Goal: Transaction & Acquisition: Purchase product/service

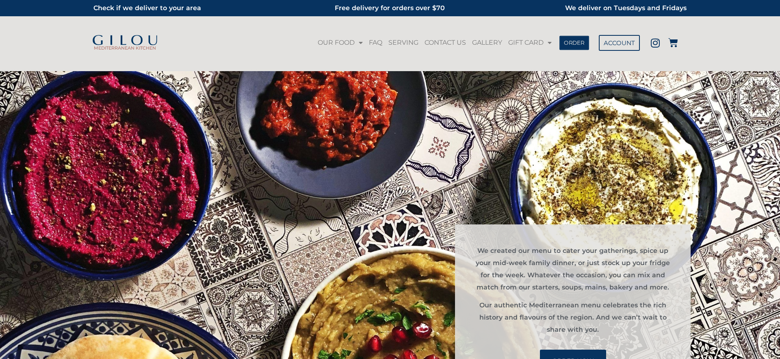
click at [582, 47] on link "ORDER" at bounding box center [574, 42] width 30 height 14
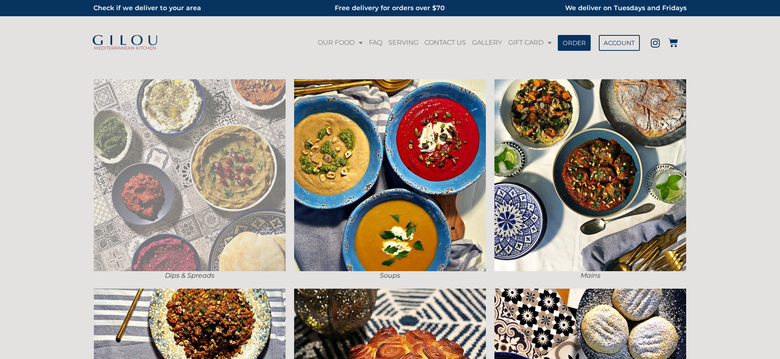
click at [251, 146] on img at bounding box center [190, 175] width 192 height 192
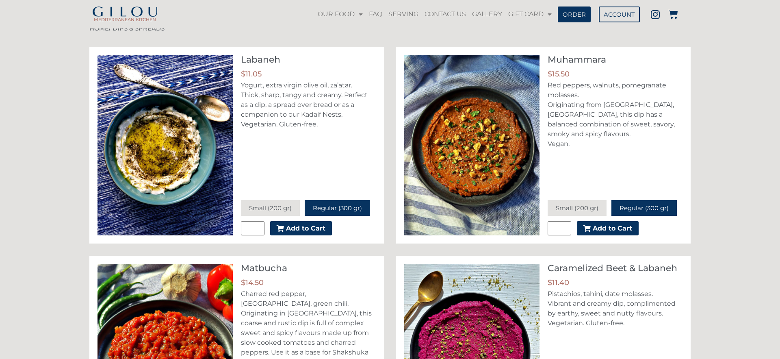
scroll to position [39, 0]
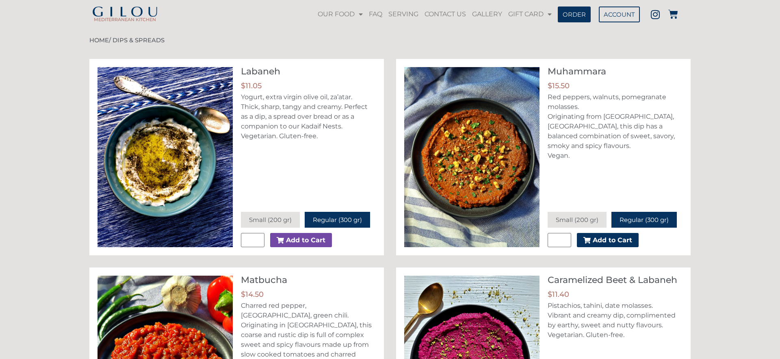
click at [301, 240] on span "Add to Cart" at bounding box center [305, 240] width 39 height 6
click at [677, 14] on icon at bounding box center [673, 14] width 10 height 10
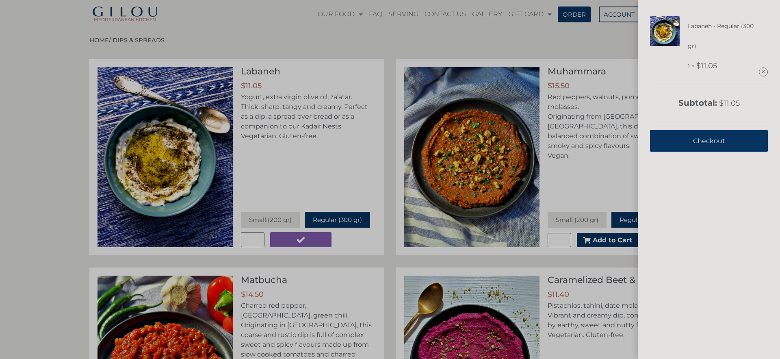
click at [701, 135] on span "Checkout" at bounding box center [709, 141] width 32 height 20
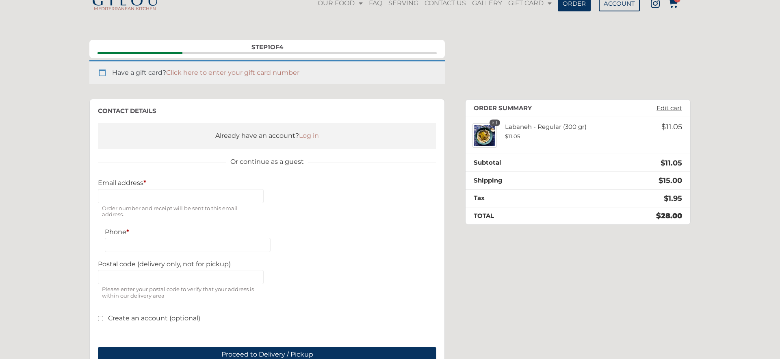
scroll to position [61, 0]
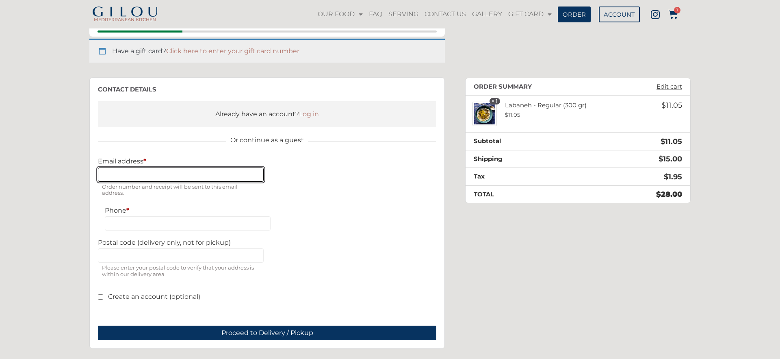
click at [167, 175] on input "Email address *" at bounding box center [181, 174] width 166 height 14
type input "**********"
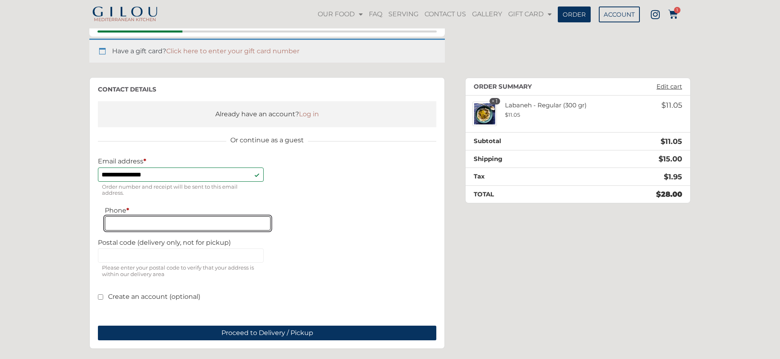
click at [142, 225] on input "Phone *" at bounding box center [188, 223] width 166 height 14
type input "**********"
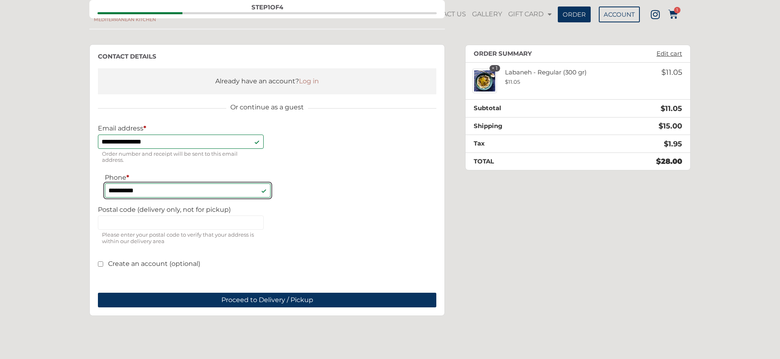
scroll to position [108, 0]
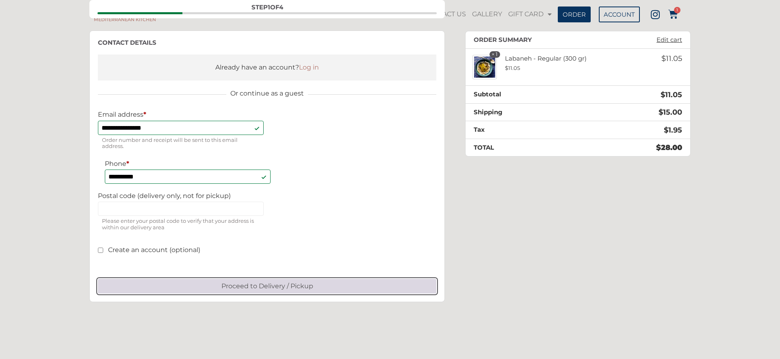
click at [229, 286] on button "Proceed to Delivery / Pickup" at bounding box center [267, 286] width 338 height 15
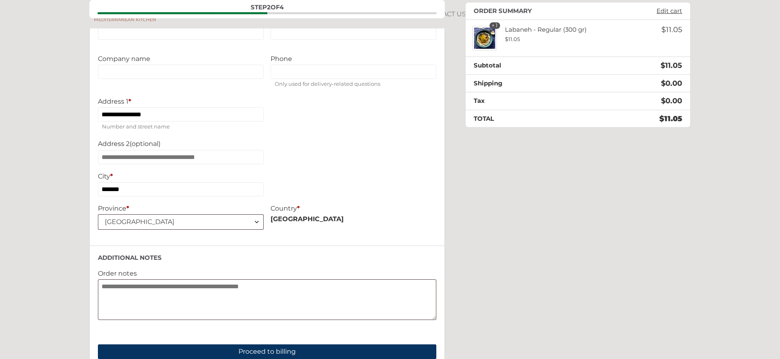
scroll to position [0, 0]
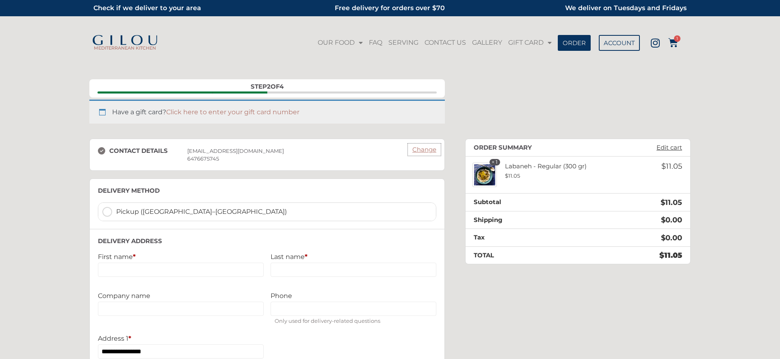
click at [426, 151] on link "Change" at bounding box center [424, 149] width 32 height 11
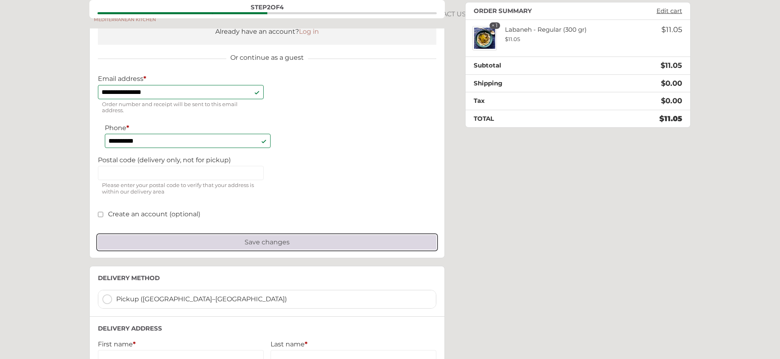
click at [282, 243] on button "Save changes" at bounding box center [267, 242] width 338 height 15
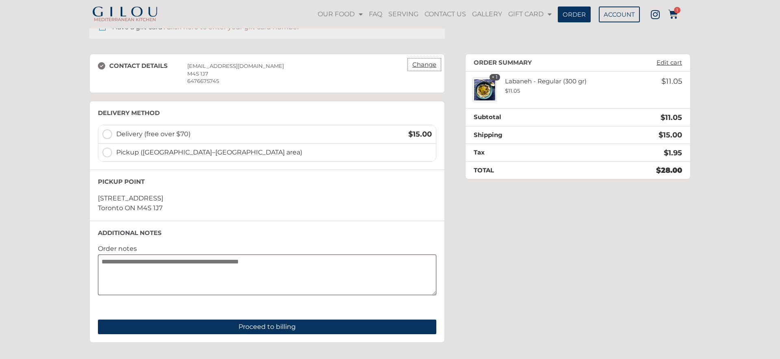
scroll to position [71, 0]
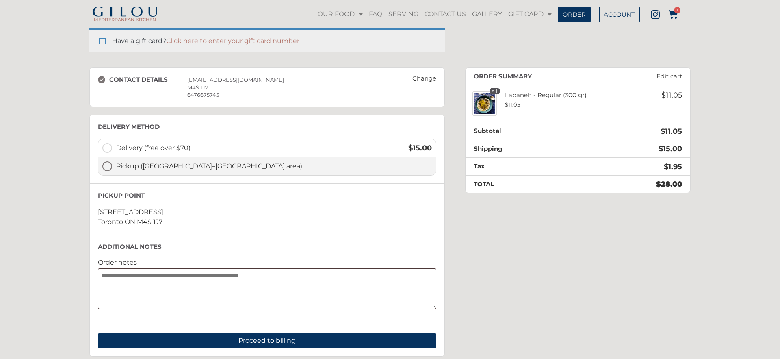
click at [131, 166] on span "Pickup ([GEOGRAPHIC_DATA]–[GEOGRAPHIC_DATA] area)" at bounding box center [274, 166] width 316 height 10
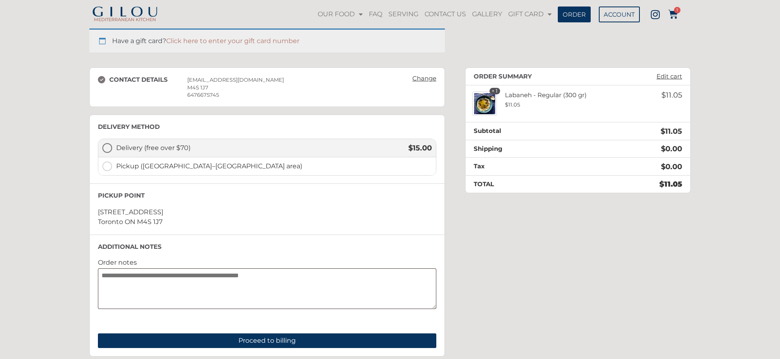
click at [149, 148] on span "Delivery (free over $70)" at bounding box center [257, 148] width 283 height 10
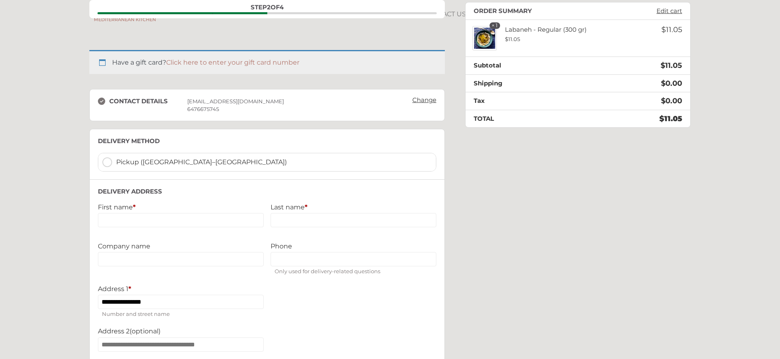
scroll to position [29, 0]
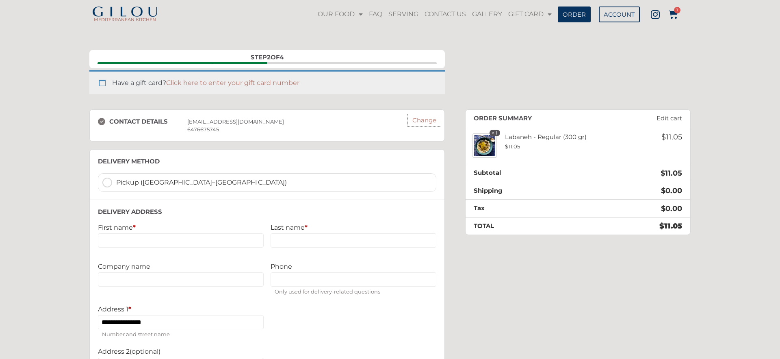
click at [416, 120] on link "Change" at bounding box center [424, 120] width 32 height 11
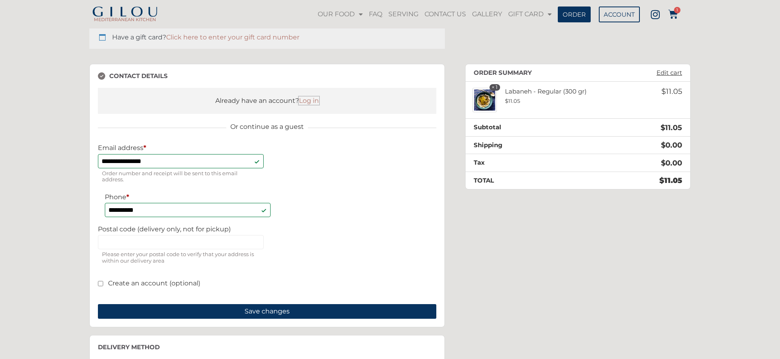
scroll to position [82, 0]
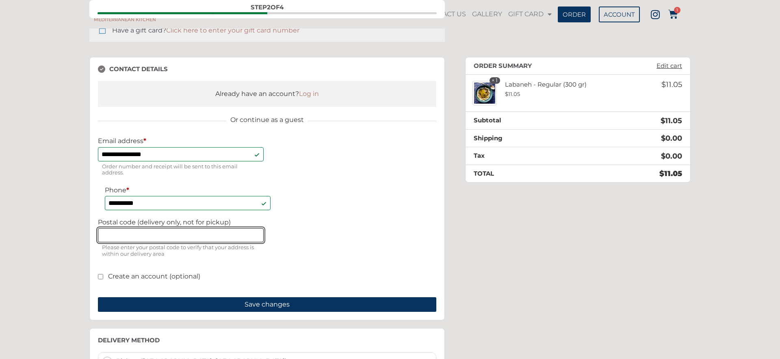
click at [146, 235] on input "Postal code (delivery only, not for pickup)" at bounding box center [181, 235] width 166 height 14
type input "*******"
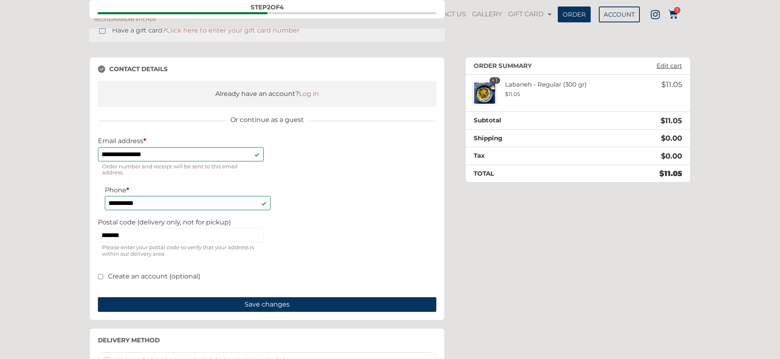
type input "****"
type input "*****"
type input "**********"
type input "*******"
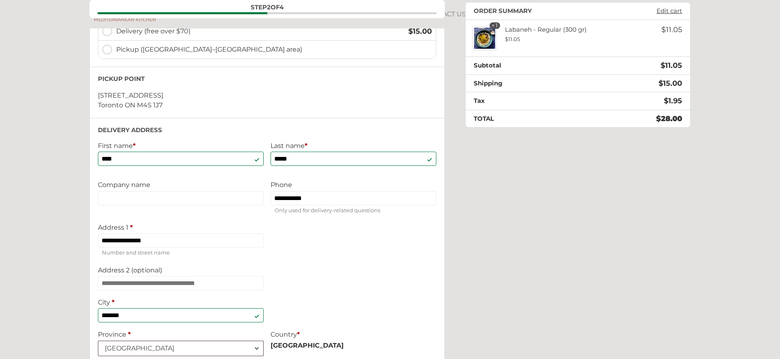
scroll to position [378, 0]
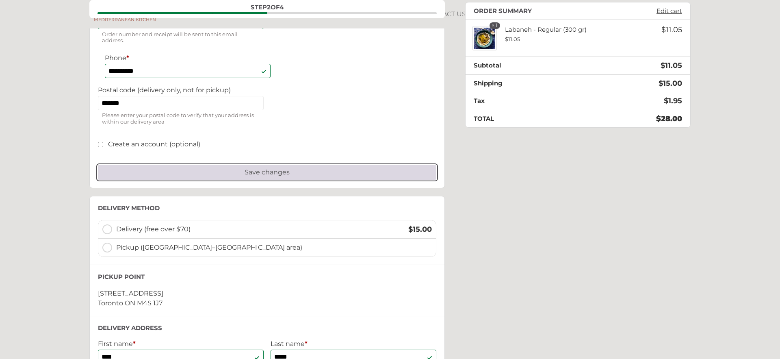
click at [248, 174] on button "Save changes" at bounding box center [267, 172] width 338 height 15
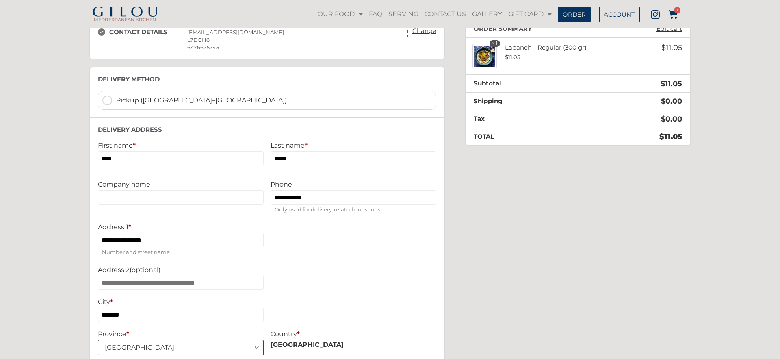
scroll to position [277, 0]
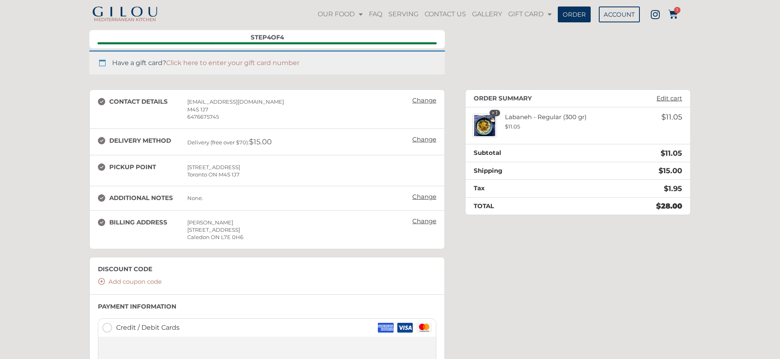
scroll to position [25, 0]
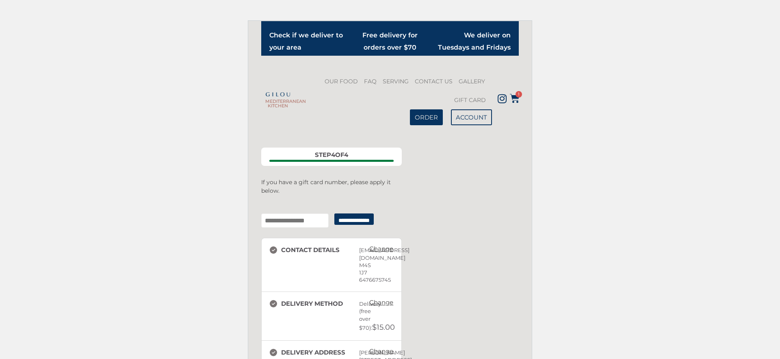
scroll to position [64, 0]
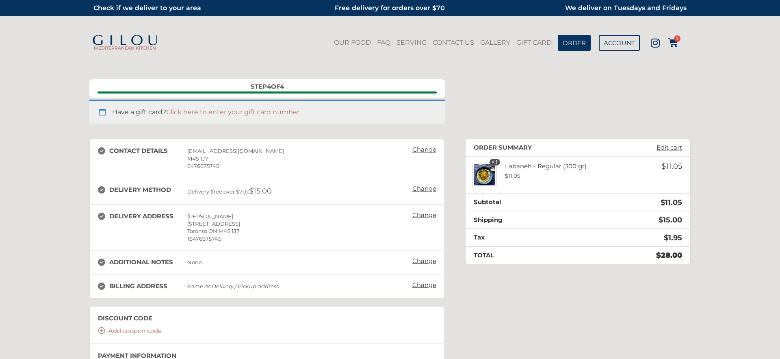
scroll to position [25, 0]
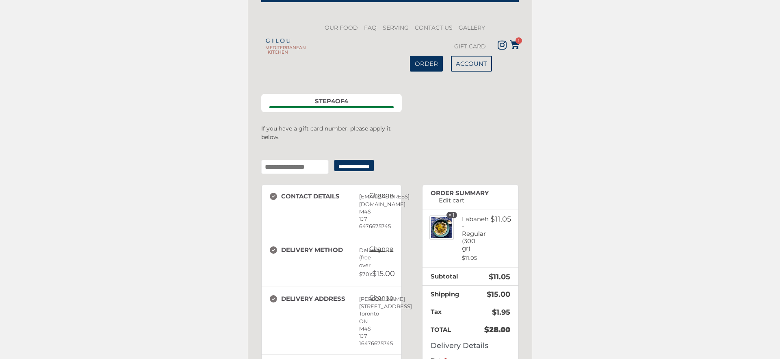
scroll to position [17, 0]
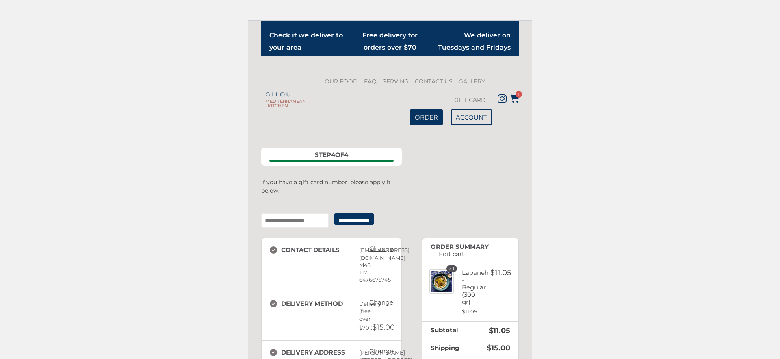
scroll to position [17, 0]
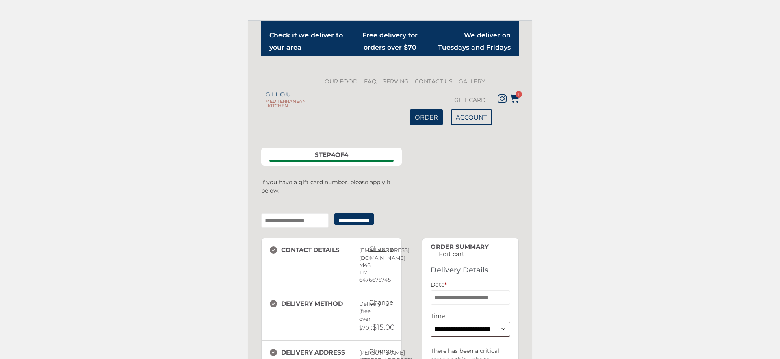
scroll to position [17, 0]
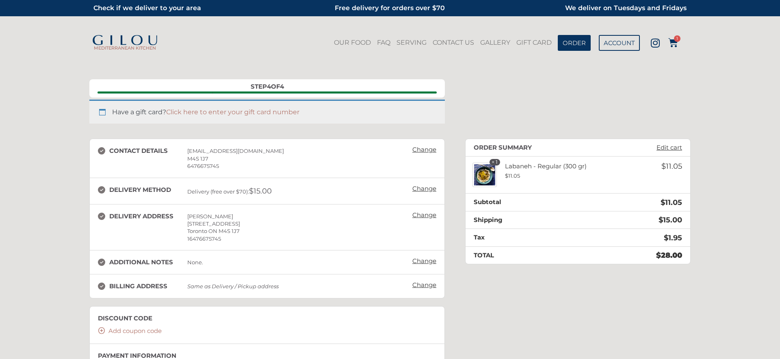
scroll to position [17, 0]
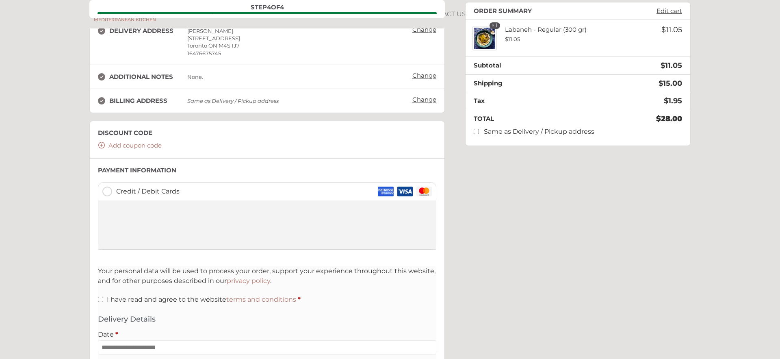
scroll to position [184, 0]
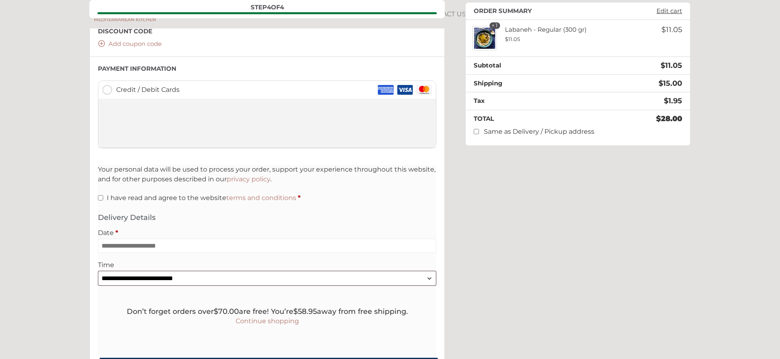
scroll to position [281, 0]
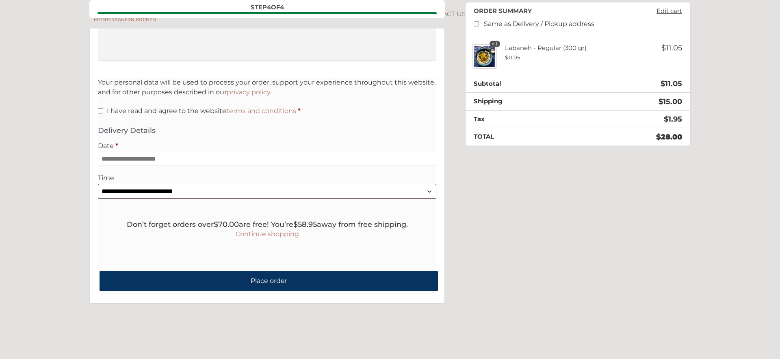
scroll to position [377, 0]
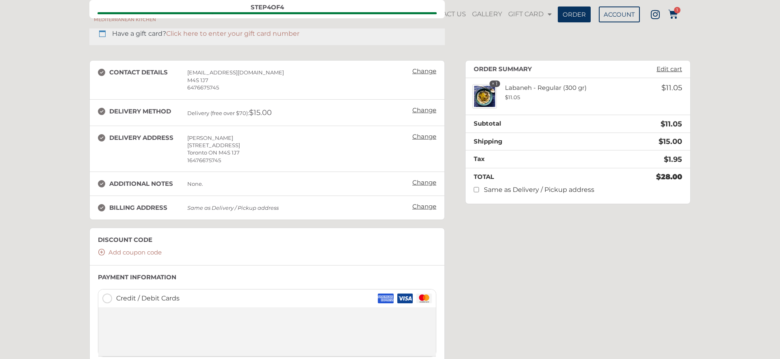
scroll to position [78, 0]
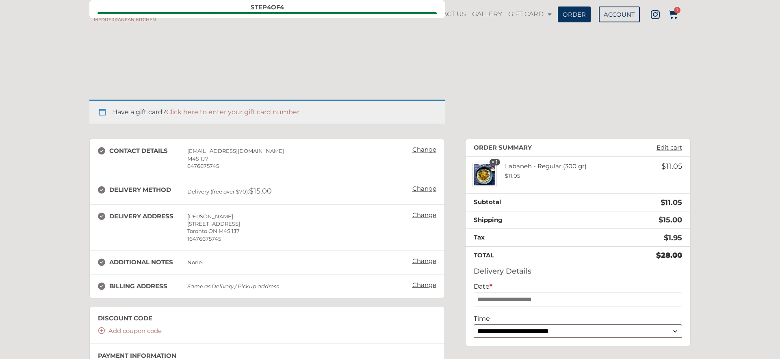
scroll to position [78, 0]
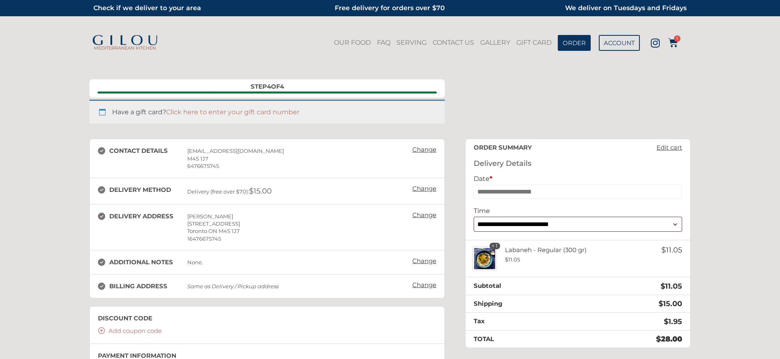
scroll to position [78, 0]
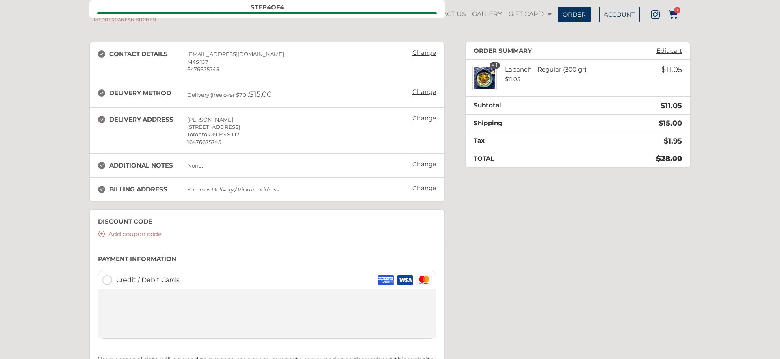
scroll to position [79, 0]
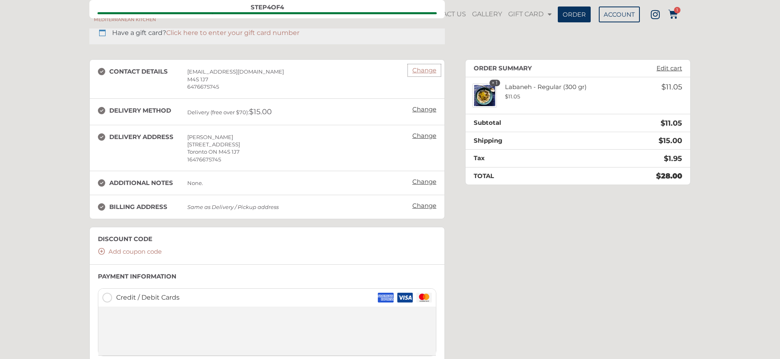
click at [423, 71] on link "Change" at bounding box center [424, 70] width 32 height 11
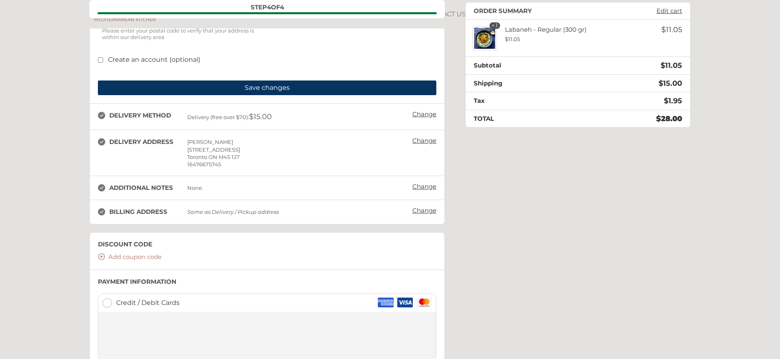
scroll to position [308, 0]
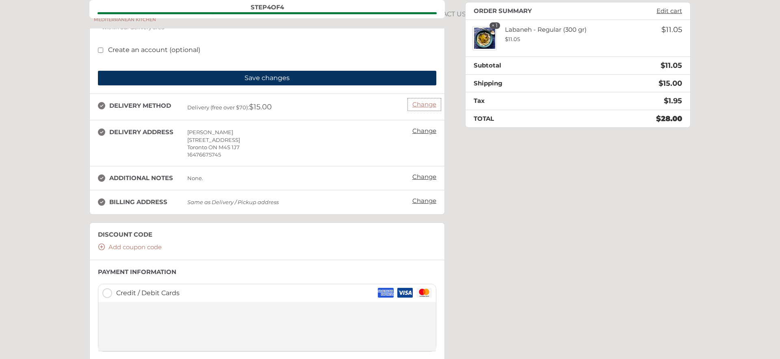
click at [416, 106] on link "Change" at bounding box center [424, 104] width 32 height 11
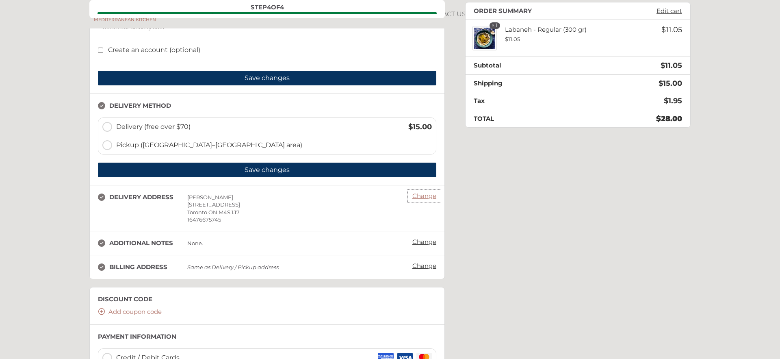
click at [425, 198] on link "Change" at bounding box center [424, 195] width 32 height 11
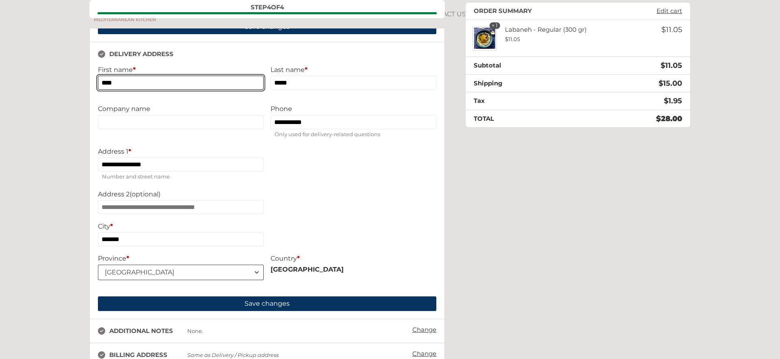
scroll to position [517, 0]
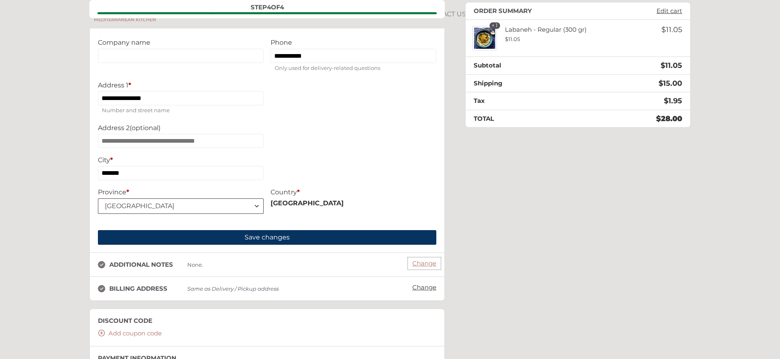
click at [427, 269] on link "Change" at bounding box center [424, 263] width 32 height 11
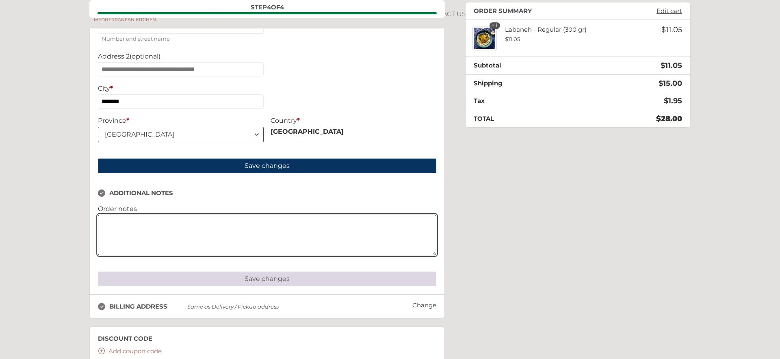
scroll to position [623, 0]
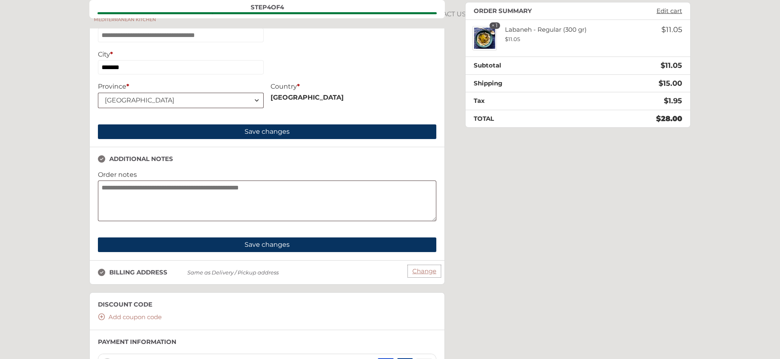
click at [422, 277] on link "Change" at bounding box center [424, 270] width 32 height 11
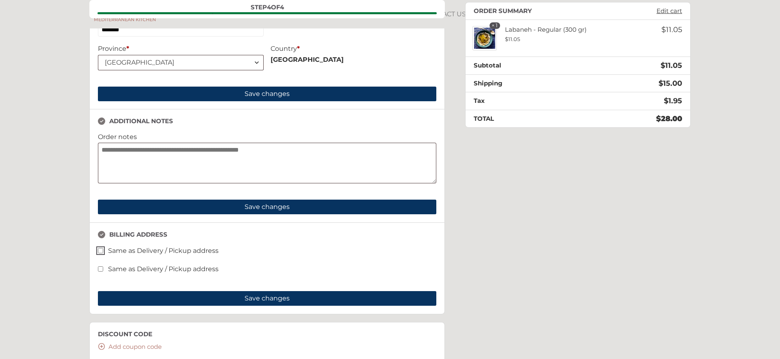
scroll to position [727, 0]
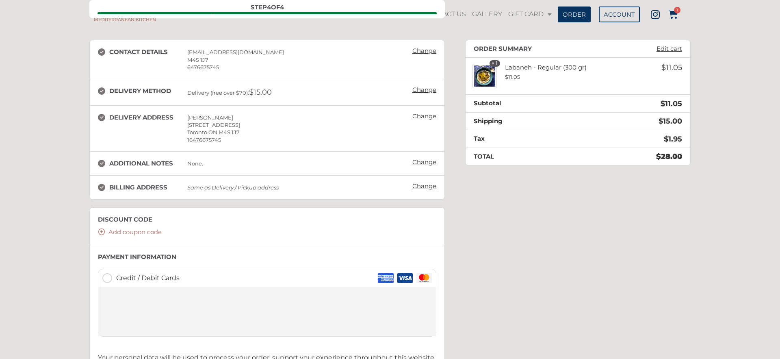
scroll to position [97, 0]
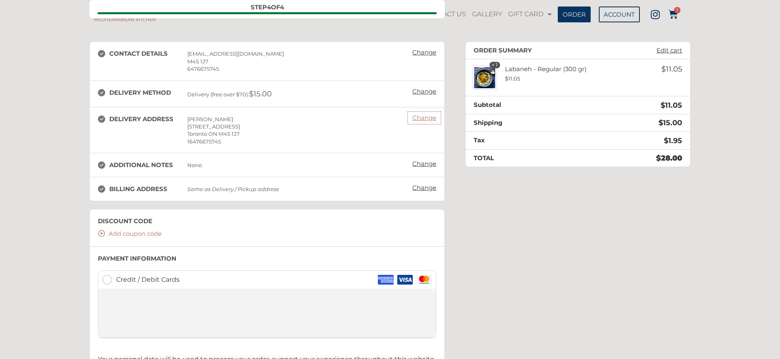
click at [420, 118] on link "Change" at bounding box center [424, 117] width 32 height 11
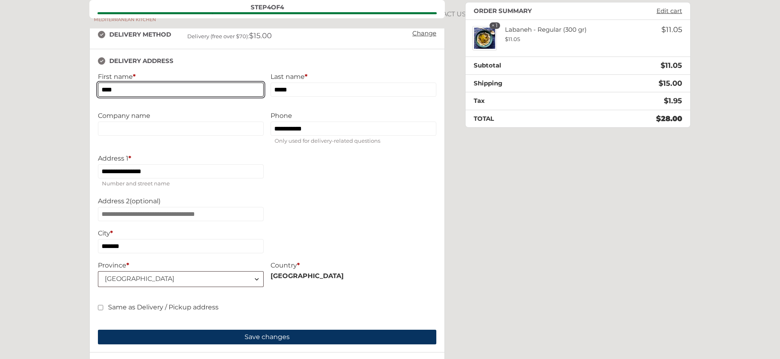
scroll to position [154, 0]
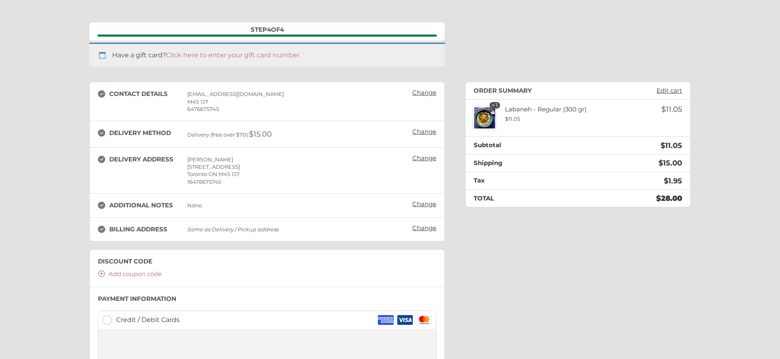
scroll to position [17, 0]
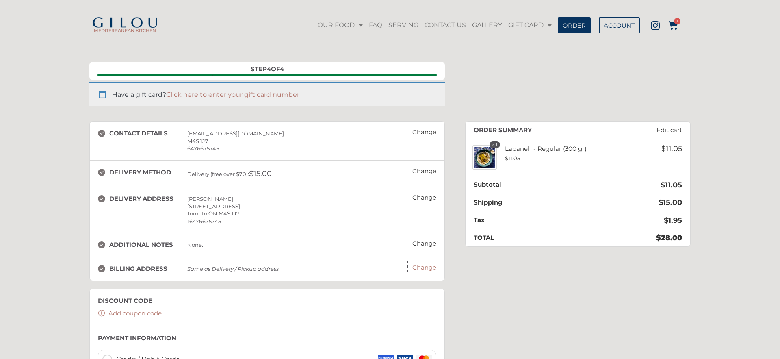
click at [423, 269] on link "Change" at bounding box center [424, 267] width 32 height 11
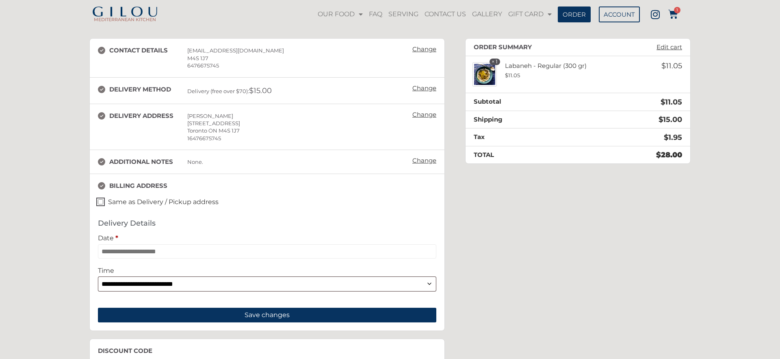
scroll to position [127, 0]
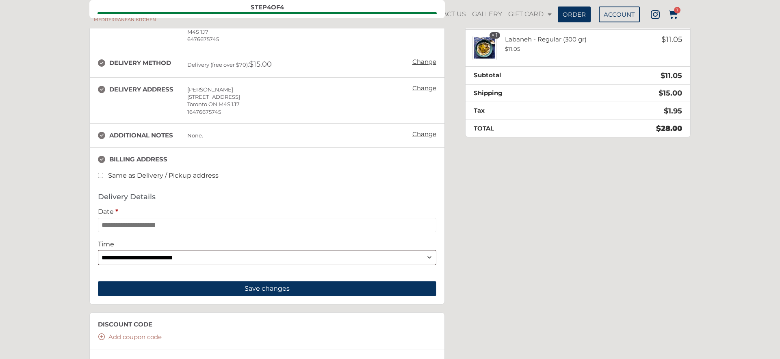
click at [104, 176] on label "Same as Delivery / Pickup address" at bounding box center [158, 175] width 121 height 8
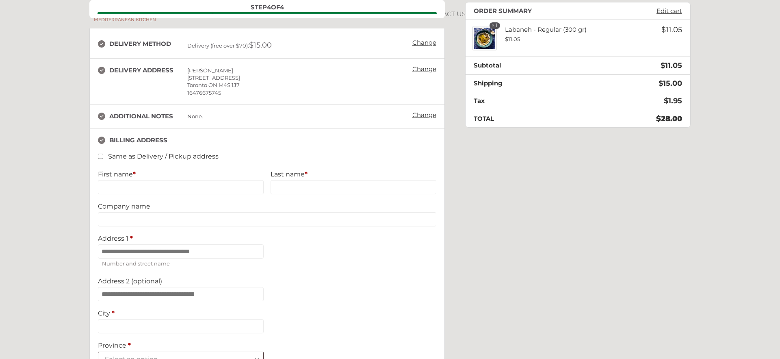
scroll to position [122, 0]
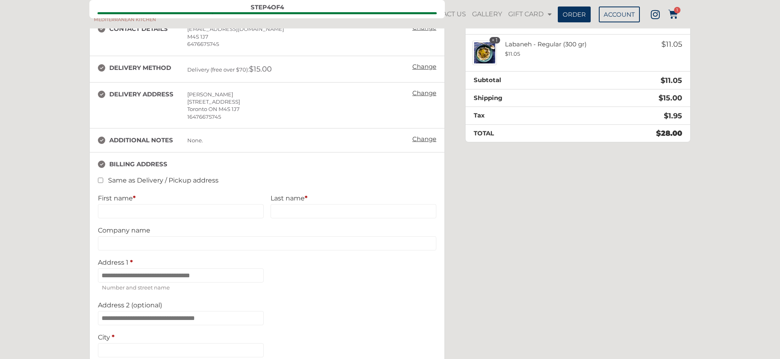
type input "****"
type input "*****"
type input "**********"
type input "*******"
select select "**"
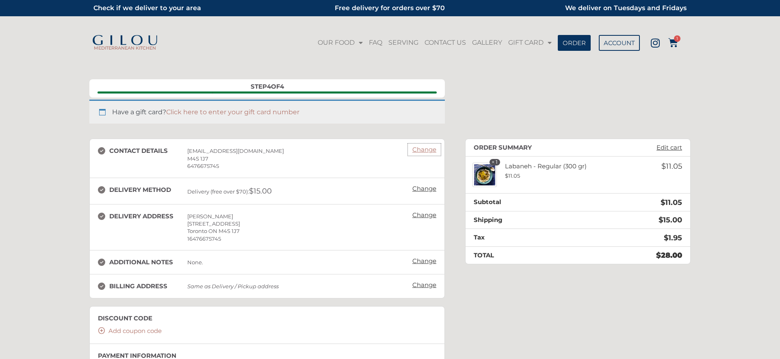
click at [411, 150] on link "Change" at bounding box center [424, 149] width 32 height 11
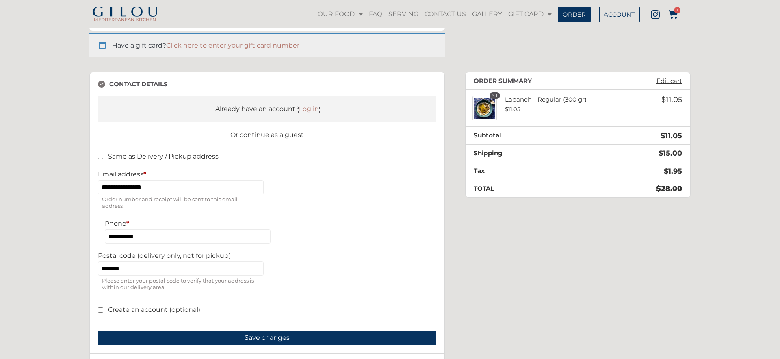
scroll to position [73, 0]
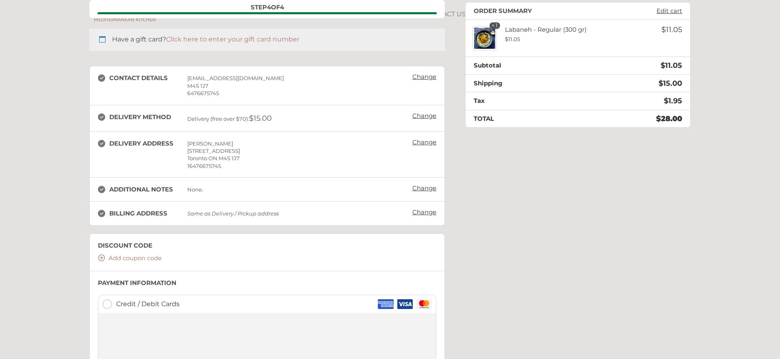
scroll to position [203, 0]
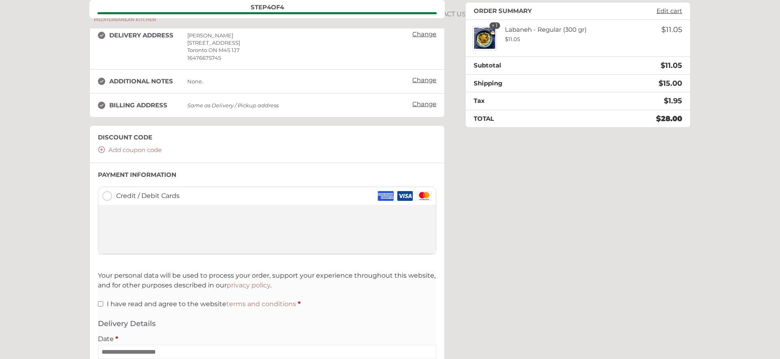
scroll to position [195, 0]
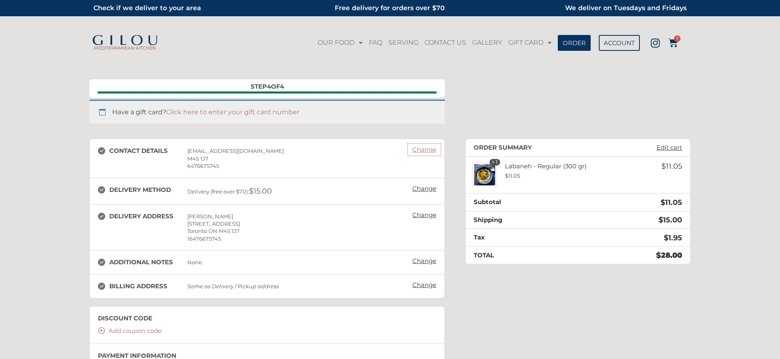
click at [416, 151] on link "Change" at bounding box center [424, 149] width 32 height 11
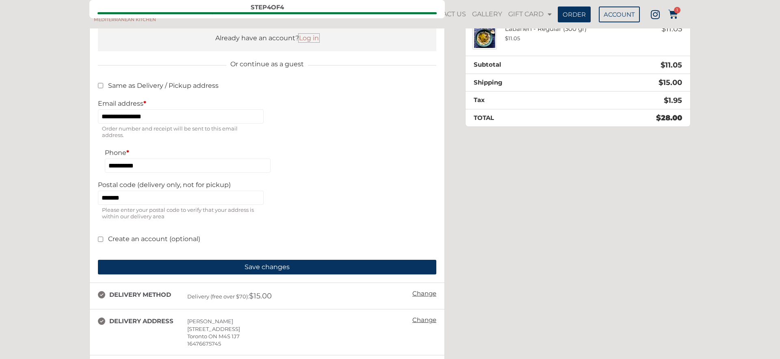
scroll to position [136, 0]
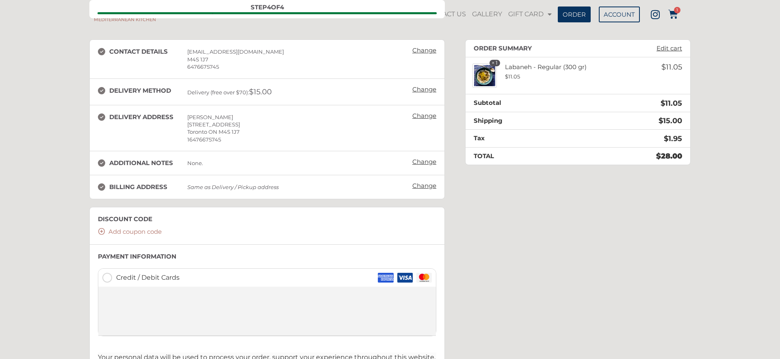
scroll to position [97, 0]
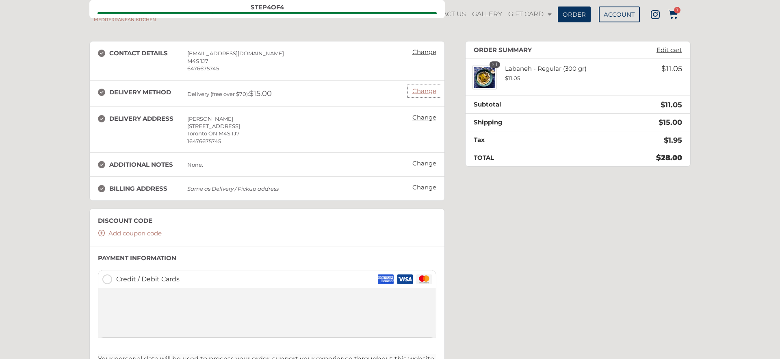
click at [424, 93] on link "Change" at bounding box center [424, 90] width 32 height 11
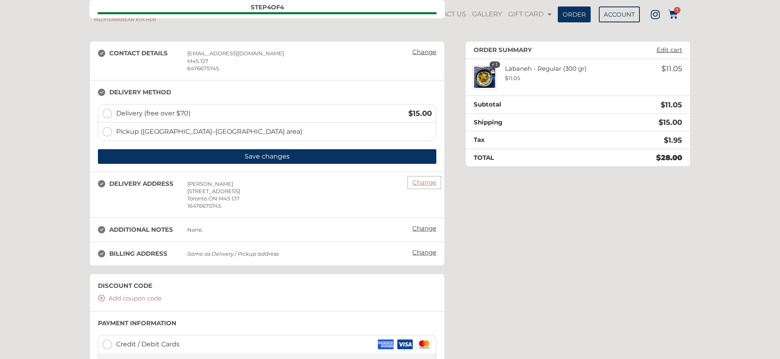
click at [422, 181] on link "Change" at bounding box center [424, 182] width 32 height 11
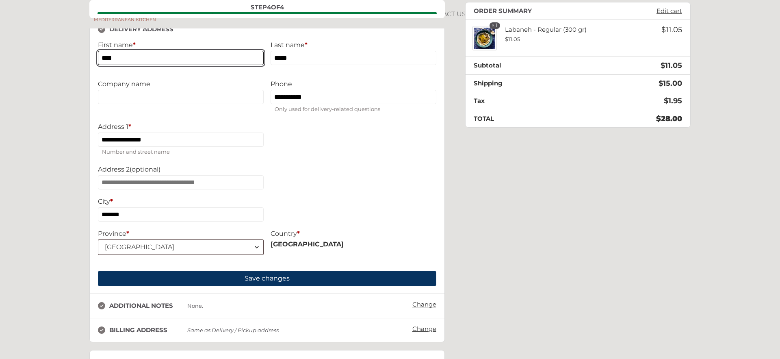
scroll to position [296, 0]
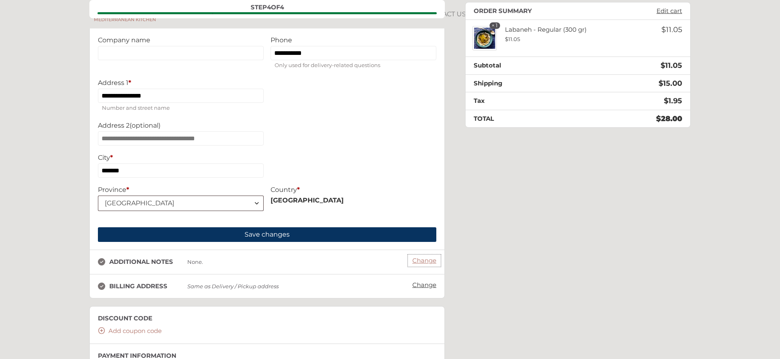
click at [426, 266] on link "Change" at bounding box center [424, 260] width 32 height 11
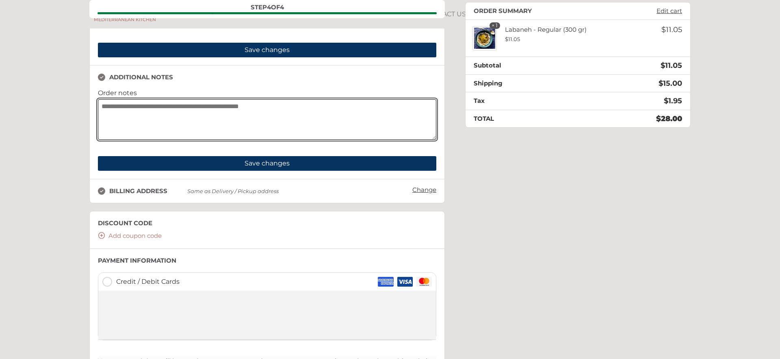
scroll to position [540, 0]
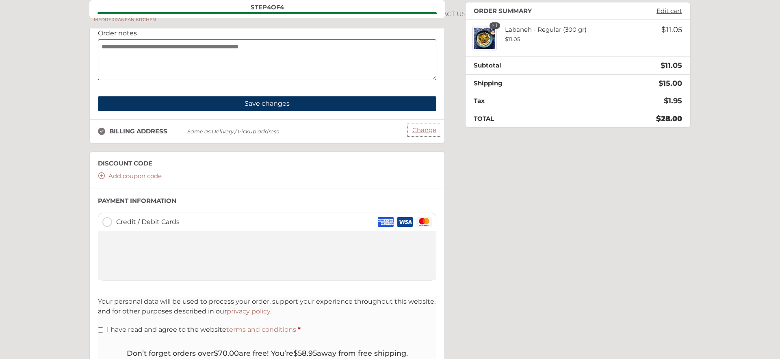
click at [420, 136] on link "Change" at bounding box center [424, 129] width 32 height 11
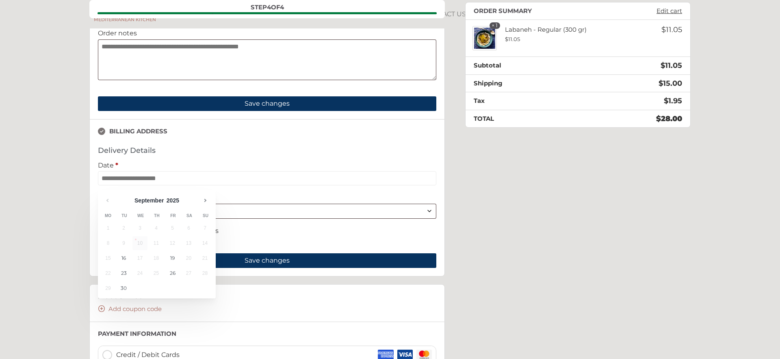
click at [467, 172] on div "**********" at bounding box center [389, 85] width 601 height 976
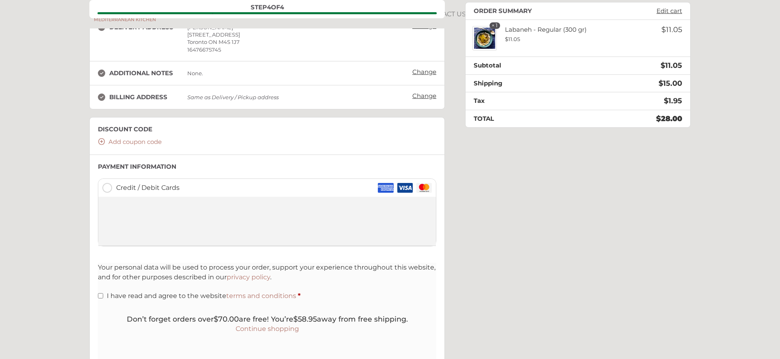
scroll to position [186, 0]
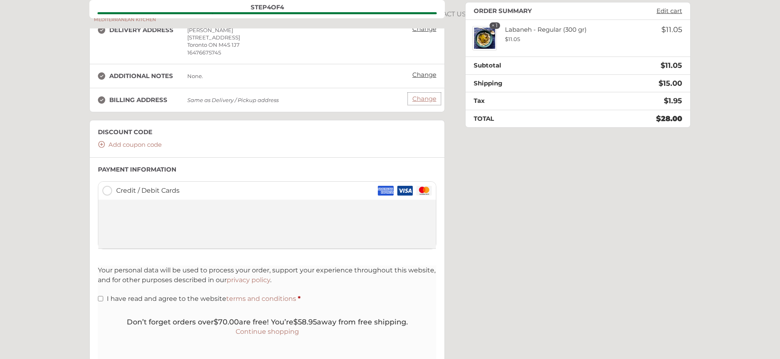
click at [416, 100] on link "Change" at bounding box center [424, 98] width 32 height 11
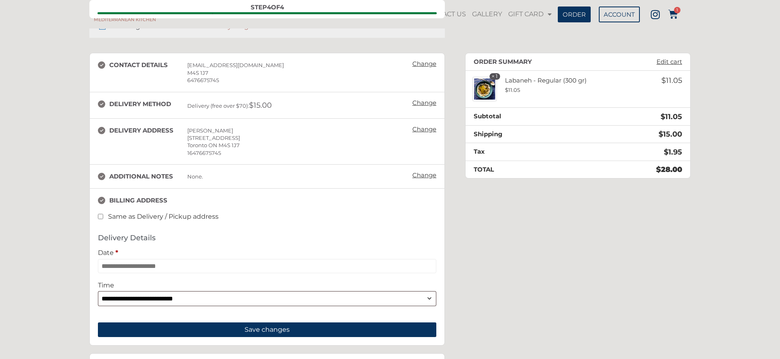
scroll to position [84, 0]
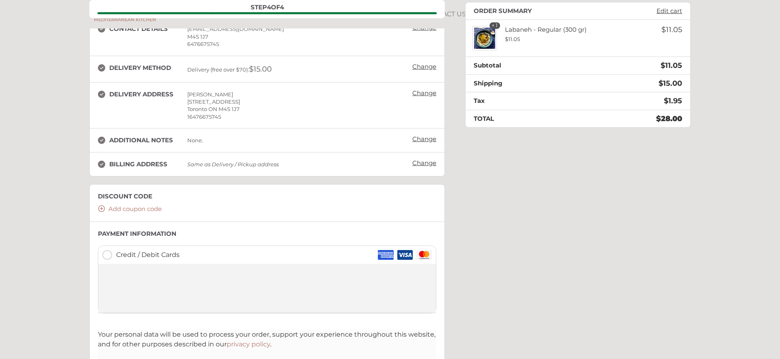
scroll to position [165, 0]
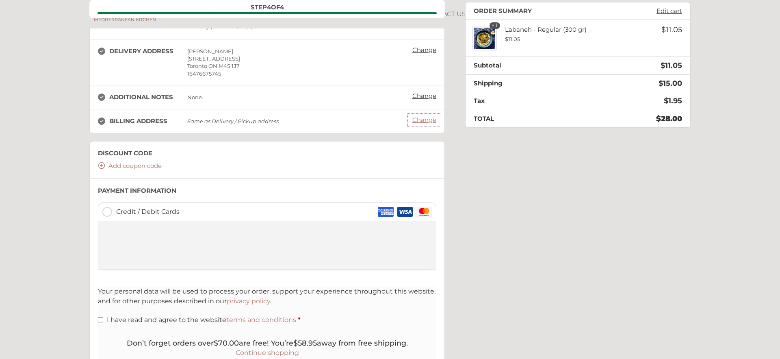
click at [425, 121] on link "Change" at bounding box center [424, 119] width 32 height 11
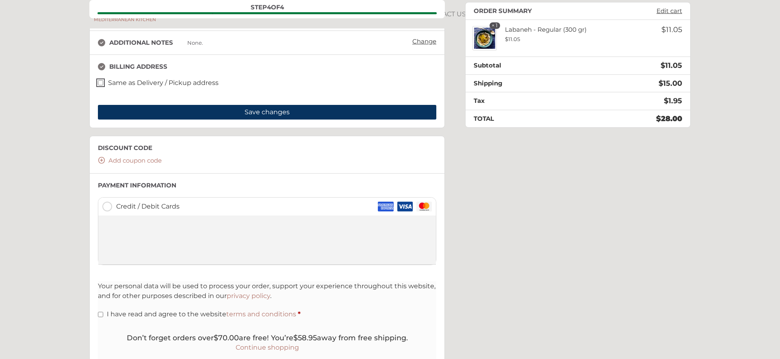
scroll to position [209, 0]
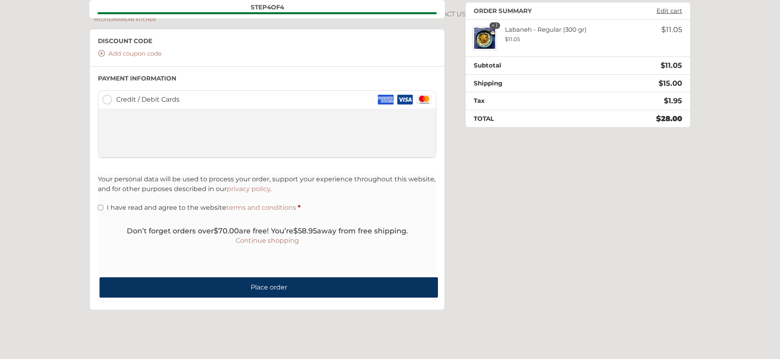
scroll to position [275, 0]
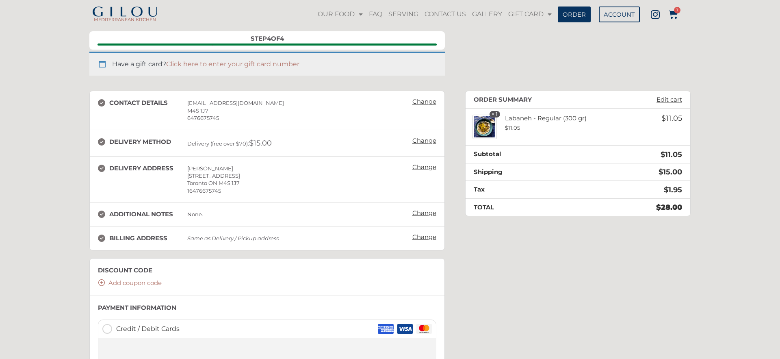
scroll to position [13, 0]
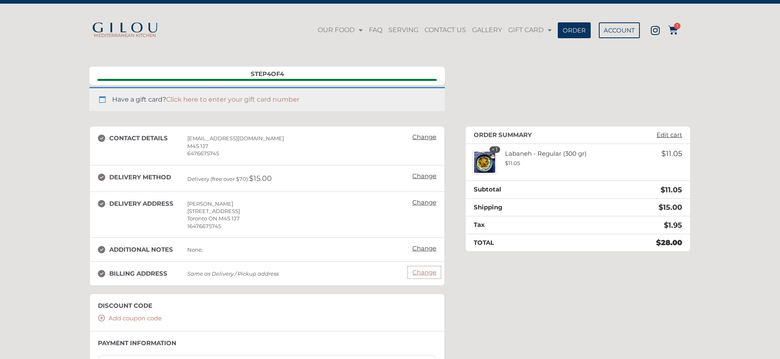
click at [425, 272] on link "Change" at bounding box center [424, 271] width 32 height 11
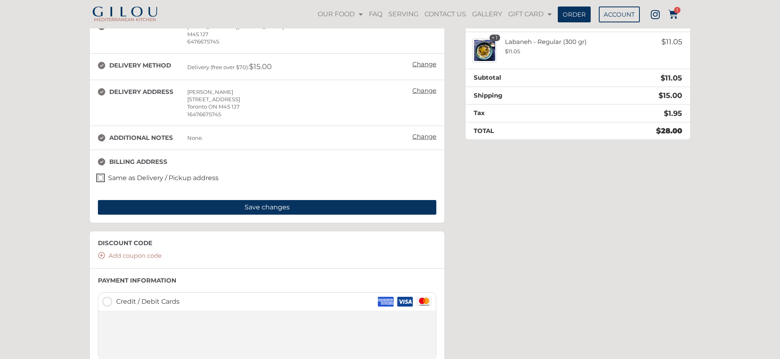
scroll to position [0, 0]
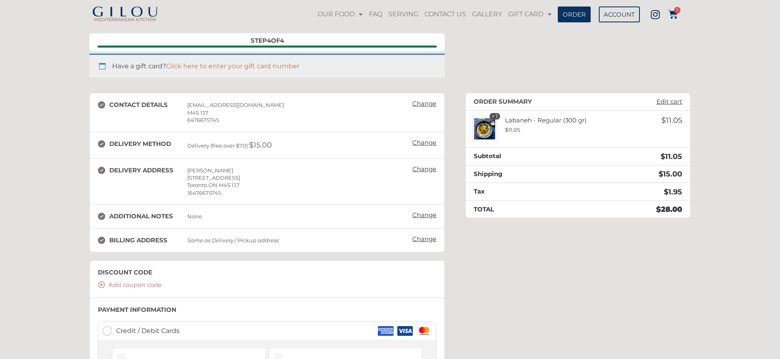
scroll to position [54, 0]
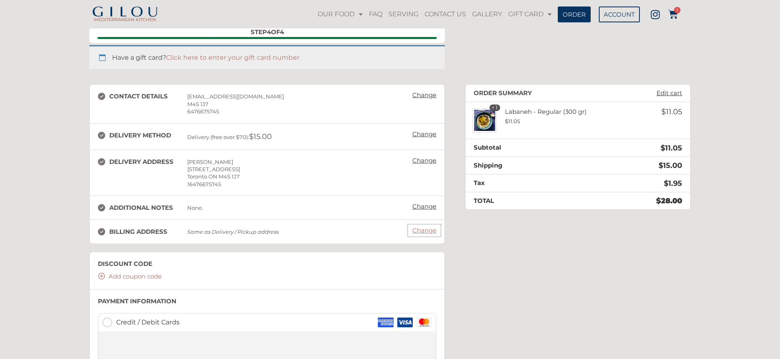
click at [418, 229] on link "Change" at bounding box center [424, 230] width 32 height 11
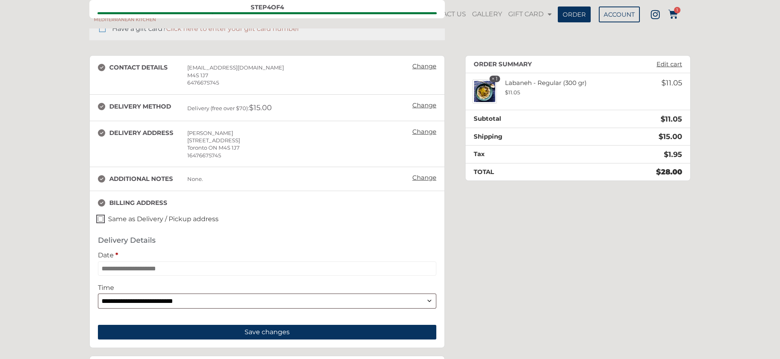
scroll to position [83, 0]
click at [281, 335] on button "Save changes" at bounding box center [267, 332] width 338 height 15
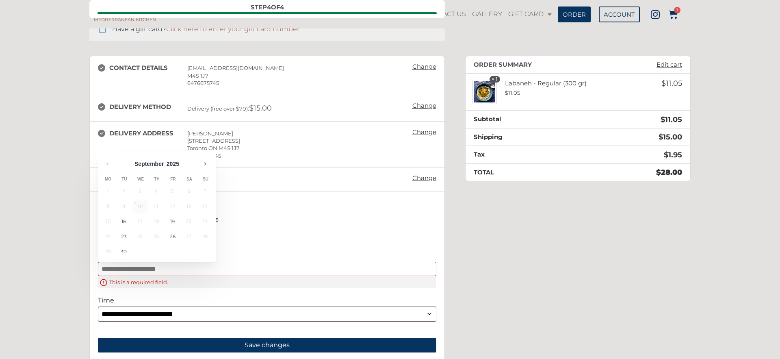
click at [275, 233] on div "**********" at bounding box center [267, 281] width 338 height 96
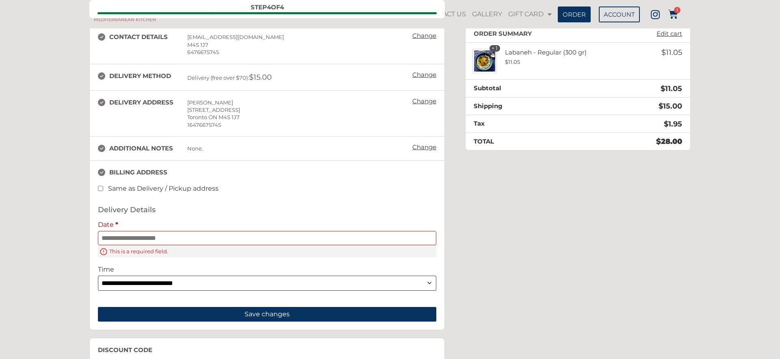
scroll to position [114, 0]
